Goal: Obtain resource: Obtain resource

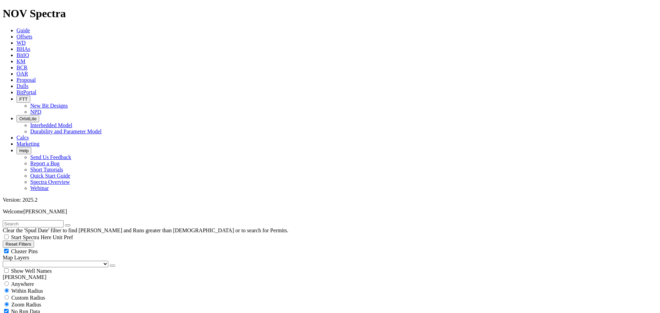
scroll to position [69, 0]
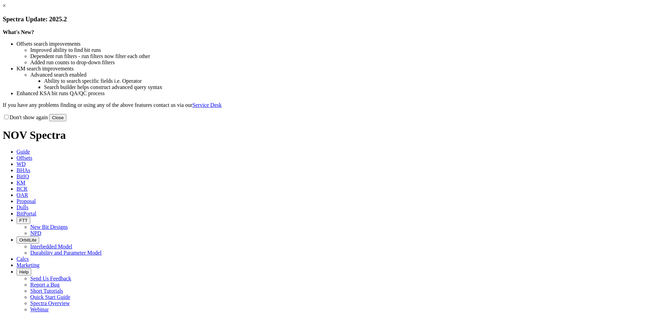
click at [6, 9] on link "×" at bounding box center [4, 6] width 3 height 6
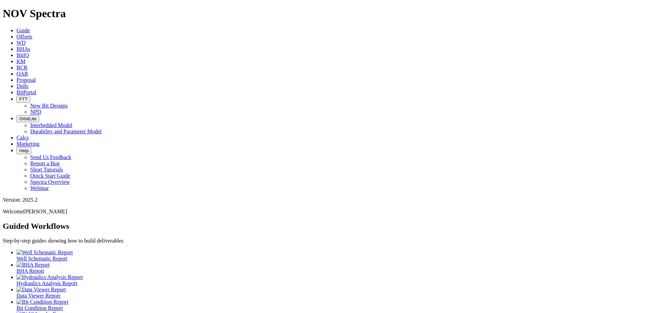
click at [32, 34] on span "Offsets" at bounding box center [24, 37] width 16 height 6
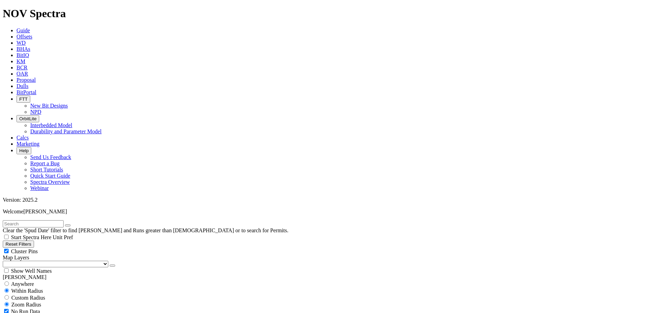
type input "[DATE]"
select select "6"
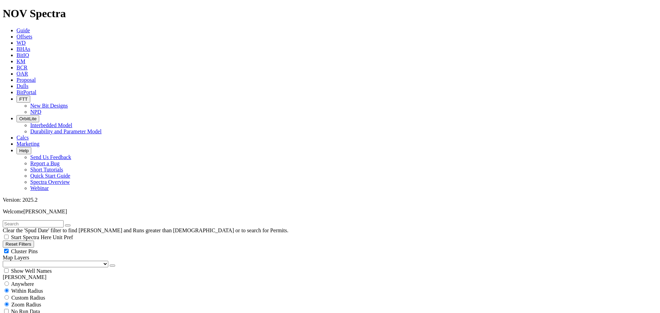
checkbox input "false"
select select "? number:6 ?"
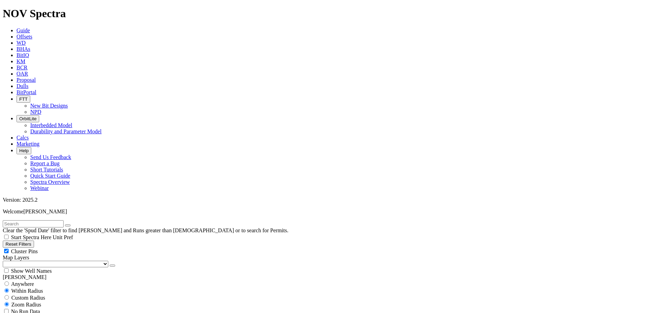
scroll to position [103, 0]
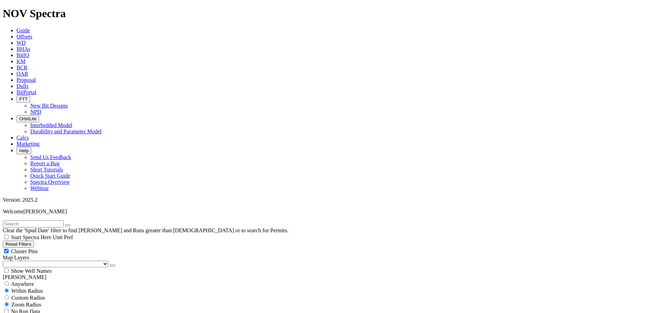
type input "[DATE]"
